Goal: Task Accomplishment & Management: Use online tool/utility

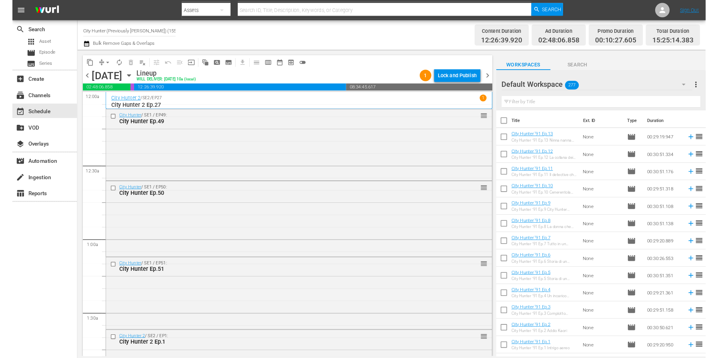
scroll to position [1610, 0]
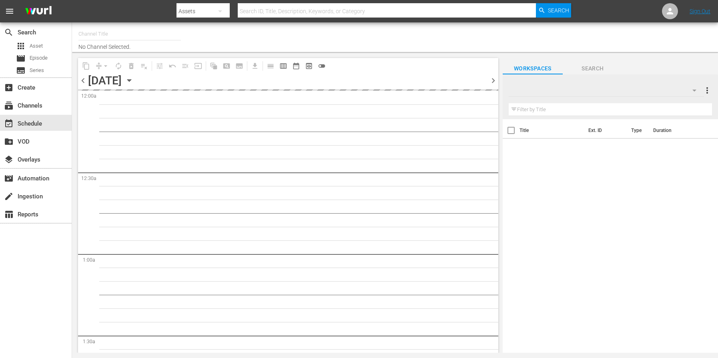
type input "City Hunter (Previously [PERSON_NAME]) (1555)"
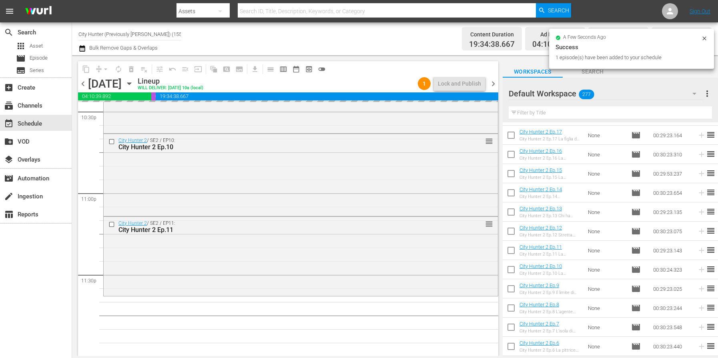
scroll to position [3664, 0]
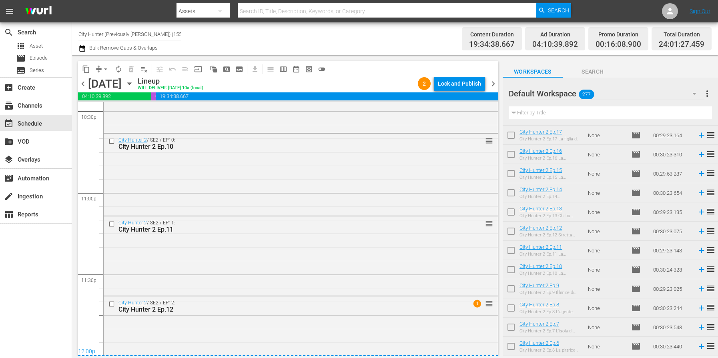
click at [493, 84] on span "chevron_right" at bounding box center [493, 84] width 10 height 10
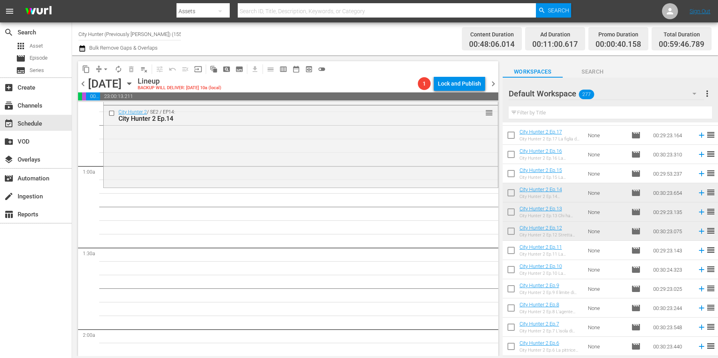
scroll to position [102, 0]
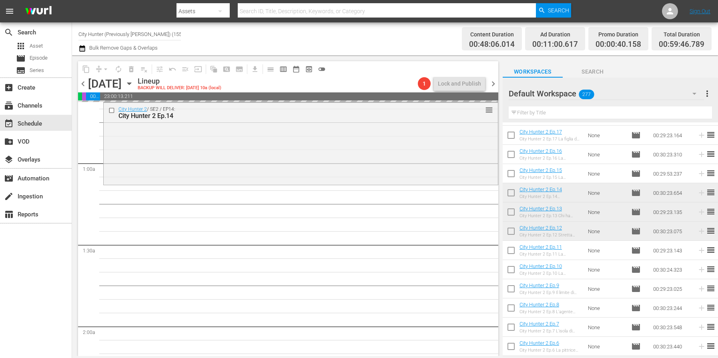
drag, startPoint x: 589, startPoint y: 176, endPoint x: 241, endPoint y: 16, distance: 382.3
